Goal: Answer question/provide support: Share knowledge or assist other users

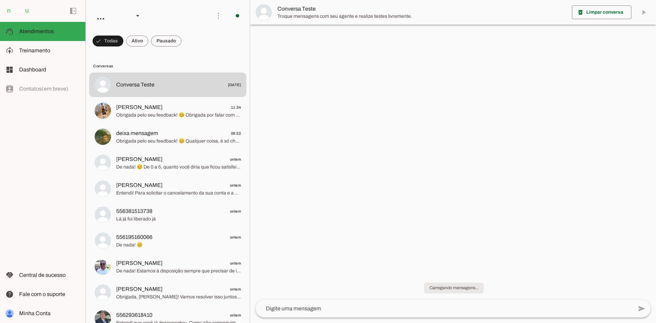
scroll to position [157, 0]
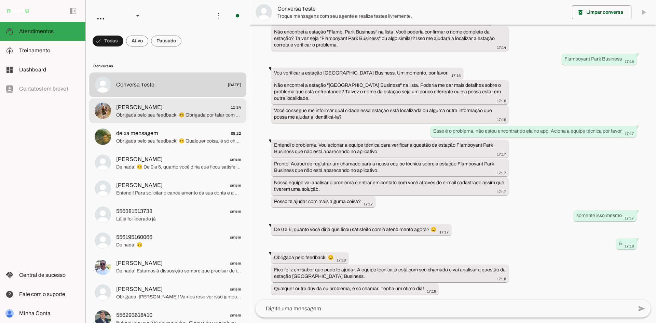
click at [176, 109] on span "[PERSON_NAME] 11:34" at bounding box center [178, 107] width 125 height 9
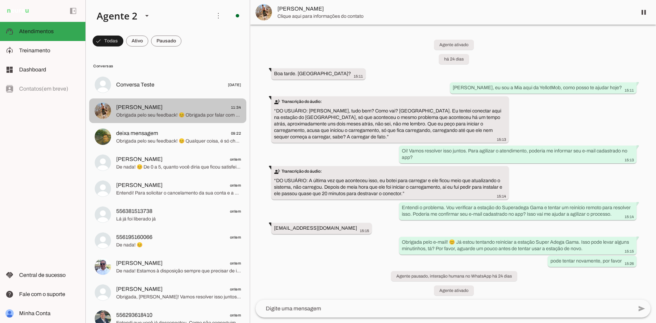
click at [149, 109] on span "[PERSON_NAME]" at bounding box center [139, 107] width 46 height 8
